Goal: Task Accomplishment & Management: Manage account settings

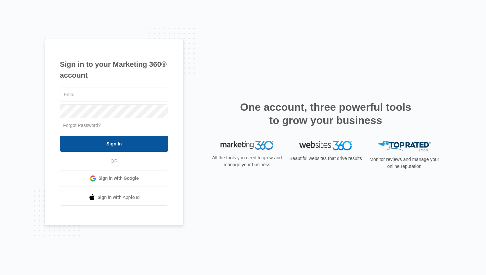
type input "[PERSON_NAME][EMAIL_ADDRESS][PERSON_NAME][DOMAIN_NAME]"
click at [112, 147] on input "Sign In" at bounding box center [114, 144] width 109 height 16
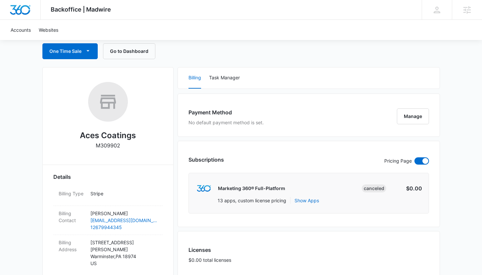
scroll to position [65, 0]
click at [211, 75] on button "Task Manager" at bounding box center [224, 77] width 31 height 21
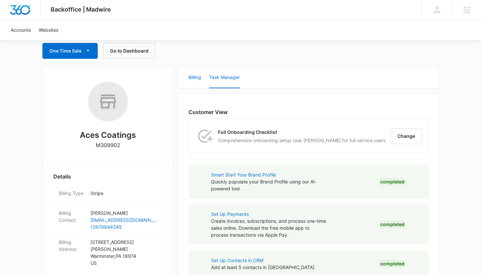
click at [190, 79] on button "Billing" at bounding box center [194, 77] width 13 height 21
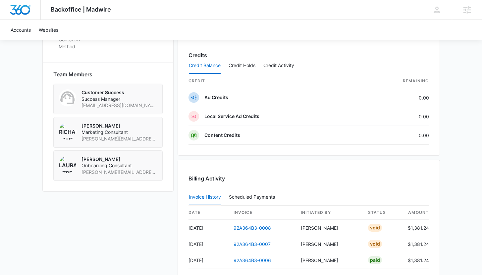
scroll to position [571, 0]
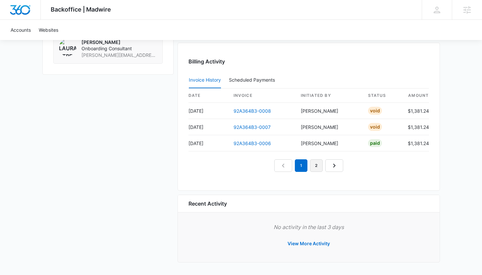
click at [312, 167] on link "2" at bounding box center [316, 166] width 13 height 13
click at [332, 163] on nav "1 2 3" at bounding box center [308, 166] width 84 height 13
click at [326, 163] on link "3" at bounding box center [323, 166] width 13 height 13
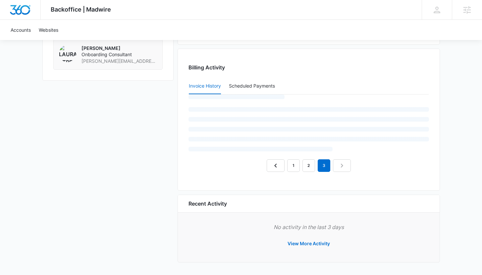
scroll to position [554, 0]
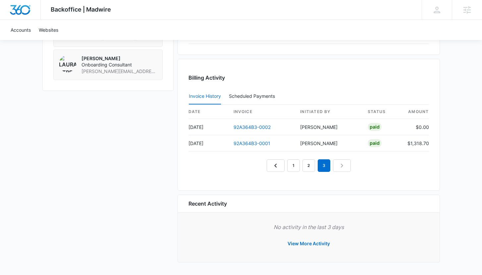
click at [340, 167] on nav "1 2 3" at bounding box center [308, 166] width 84 height 13
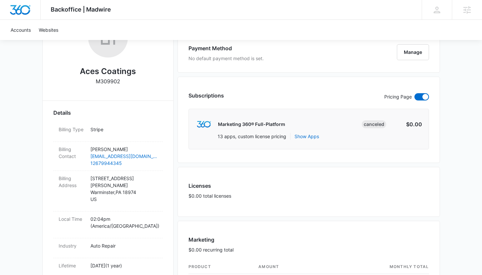
scroll to position [0, 0]
